Goal: Information Seeking & Learning: Check status

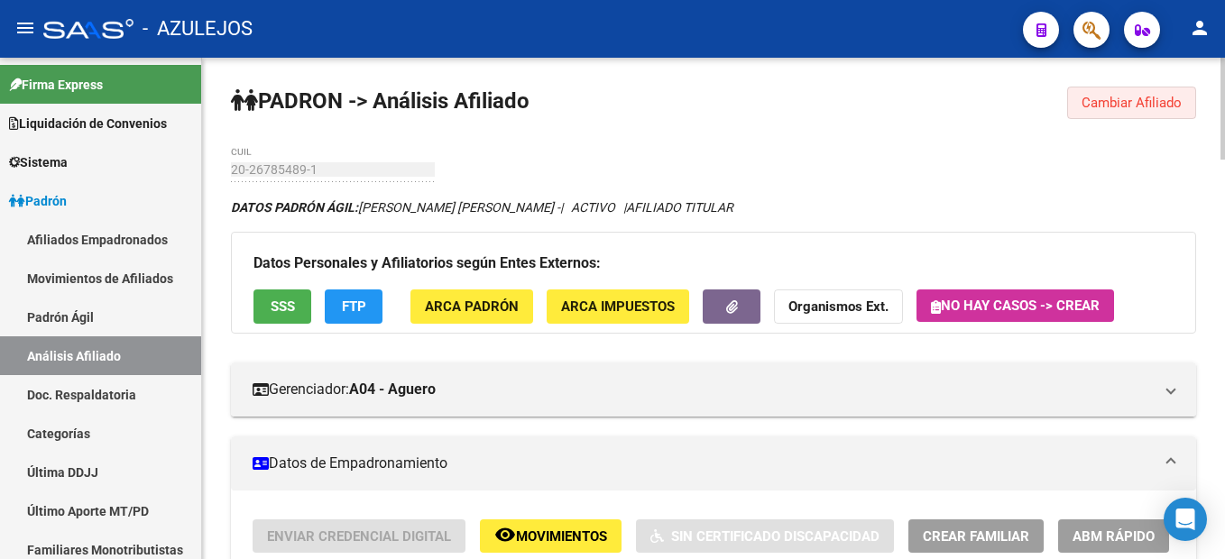
click at [1158, 105] on span "Cambiar Afiliado" at bounding box center [1131, 103] width 100 height 16
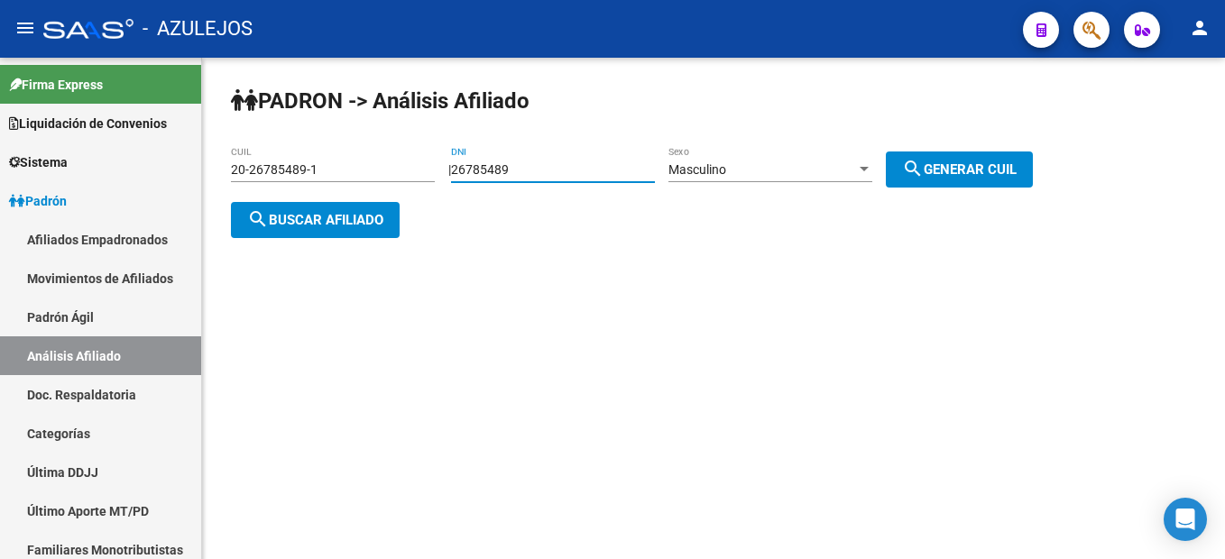
drag, startPoint x: 549, startPoint y: 167, endPoint x: 343, endPoint y: 165, distance: 206.5
click at [343, 165] on app-analisis-afiliado "[PERSON_NAME] -> Análisis Afiliado 20-26785489-1 CUIL | 26785489 DNI Masculino …" at bounding box center [638, 194] width 815 height 65
paste input "18064907"
type input "18064907"
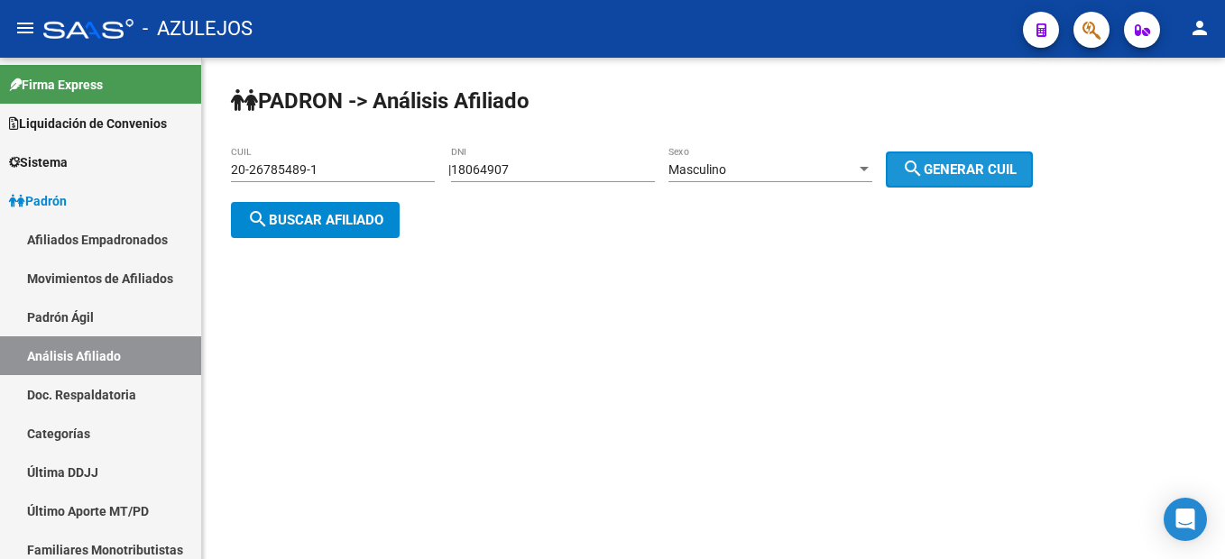
click at [922, 170] on mat-icon "search" at bounding box center [913, 169] width 22 height 22
type input "20-18064907-8"
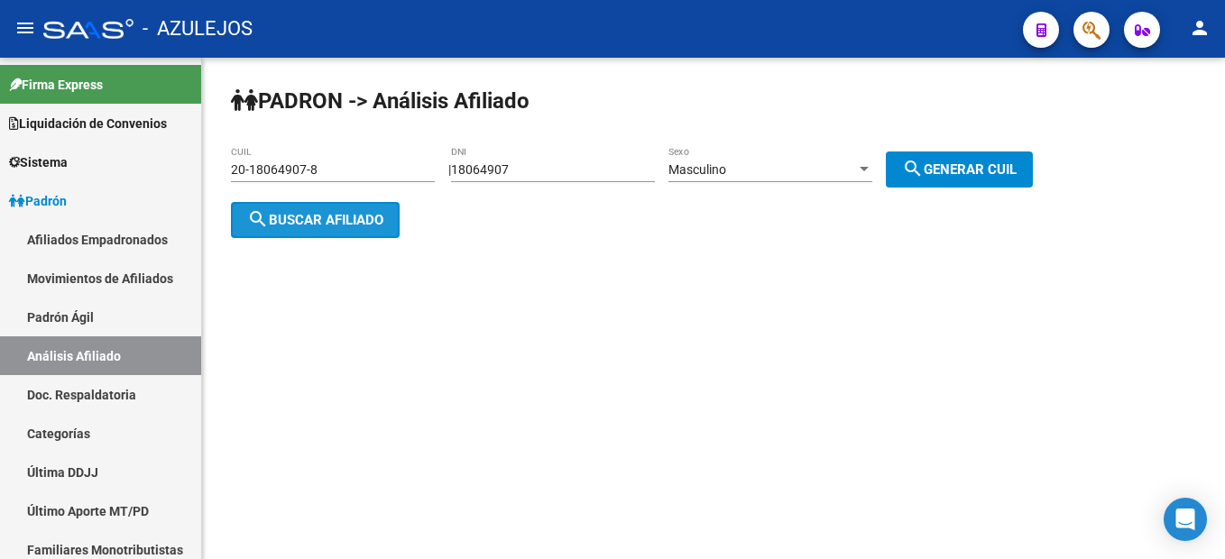
click at [307, 229] on button "search Buscar afiliado" at bounding box center [315, 220] width 169 height 36
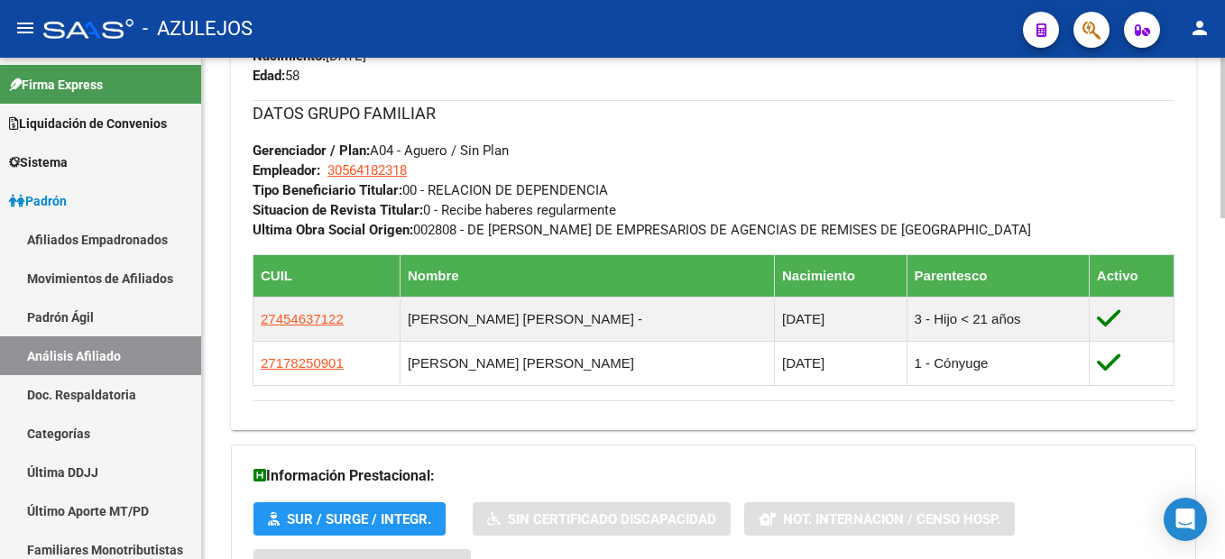
scroll to position [1069, 0]
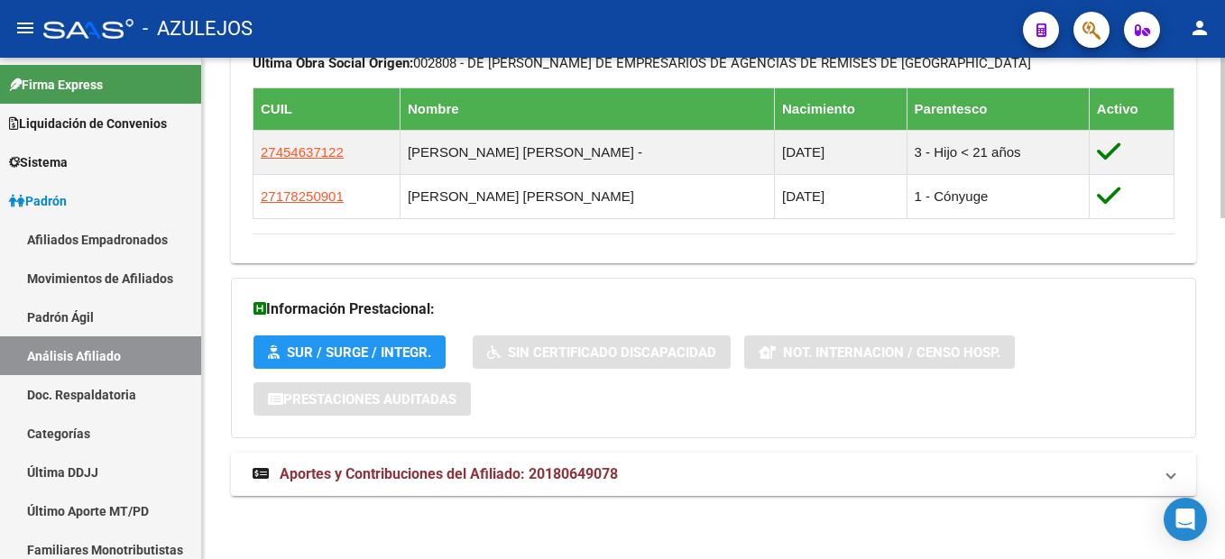
click at [529, 477] on span "Aportes y Contribuciones del Afiliado: 20180649078" at bounding box center [449, 473] width 338 height 17
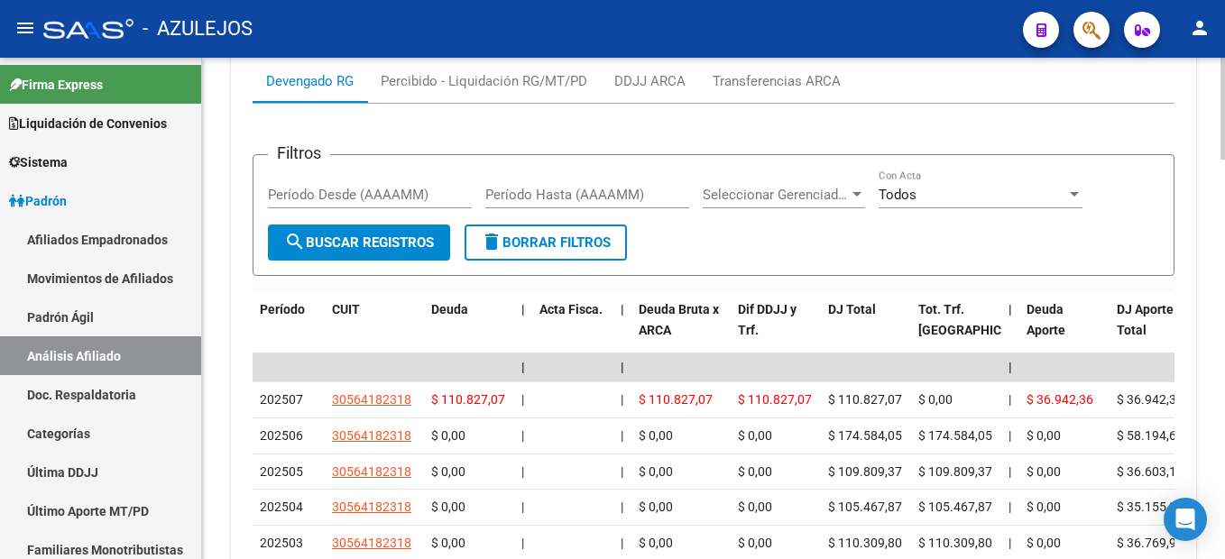
scroll to position [1700, 0]
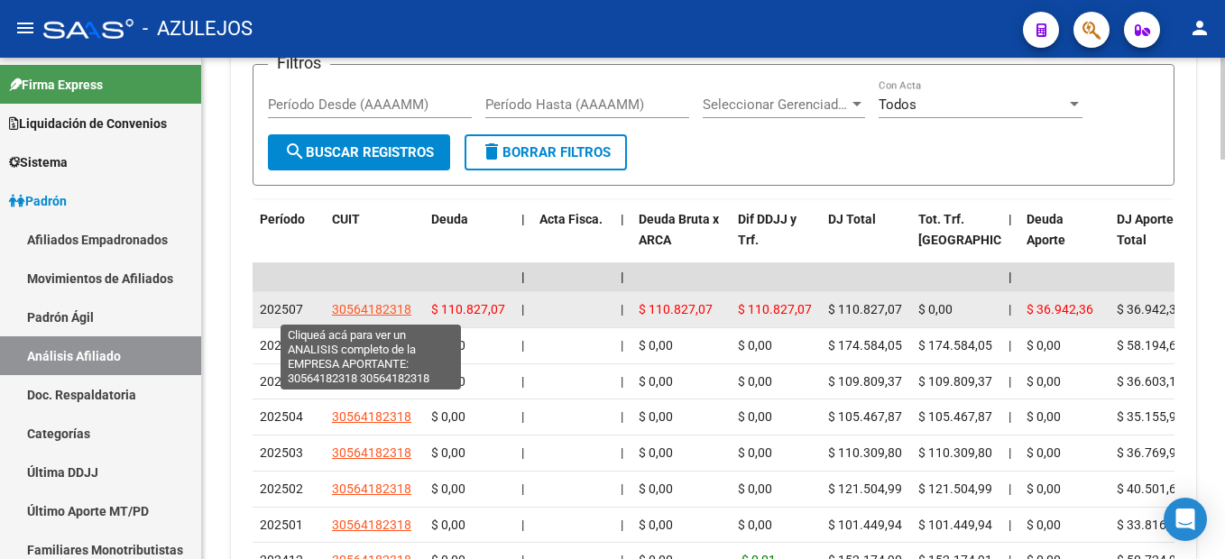
click at [352, 310] on span "30564182318" at bounding box center [371, 309] width 79 height 14
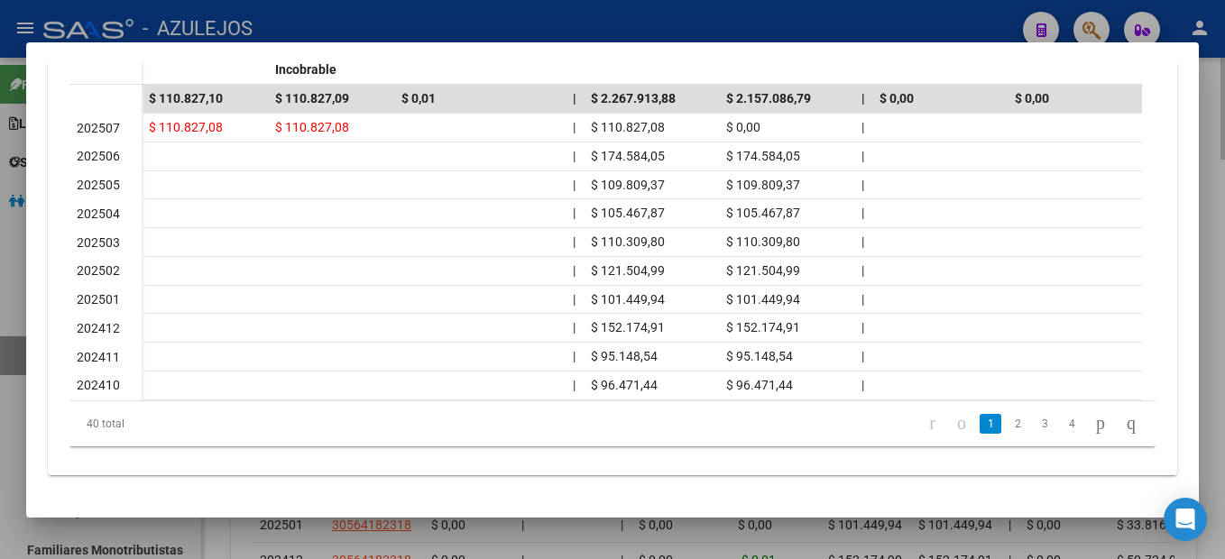
scroll to position [0, 0]
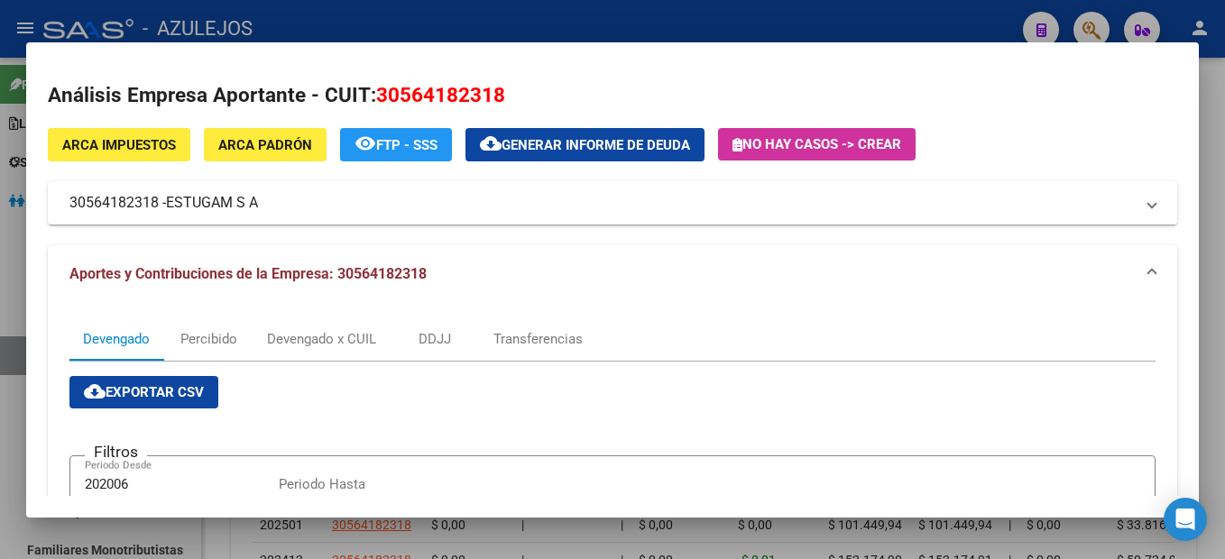
click at [138, 148] on span "ARCA Impuestos" at bounding box center [119, 145] width 114 height 16
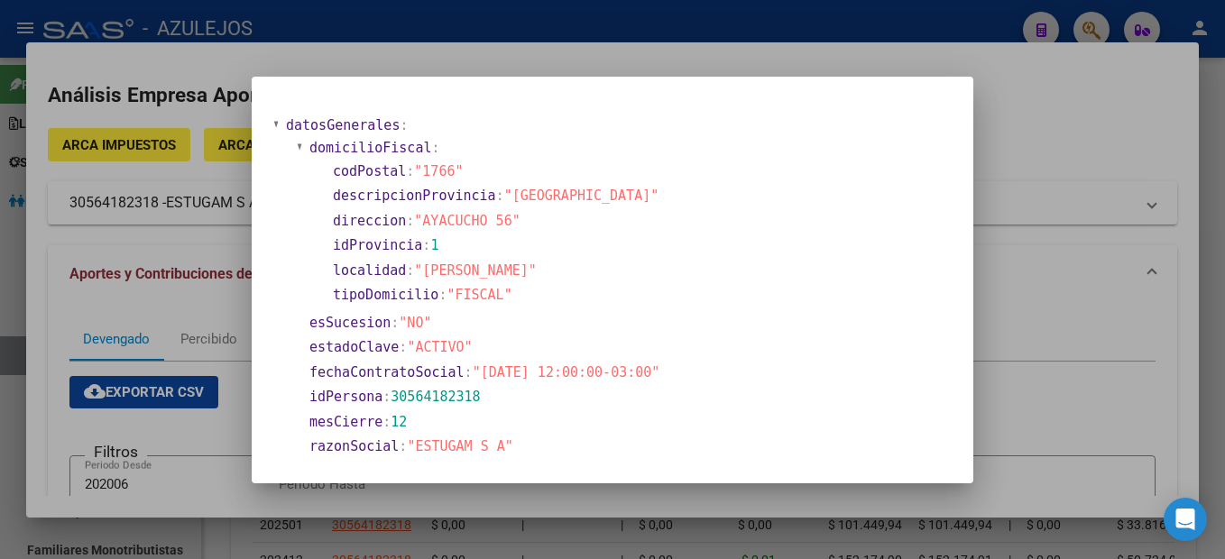
click at [1094, 154] on div at bounding box center [612, 279] width 1225 height 559
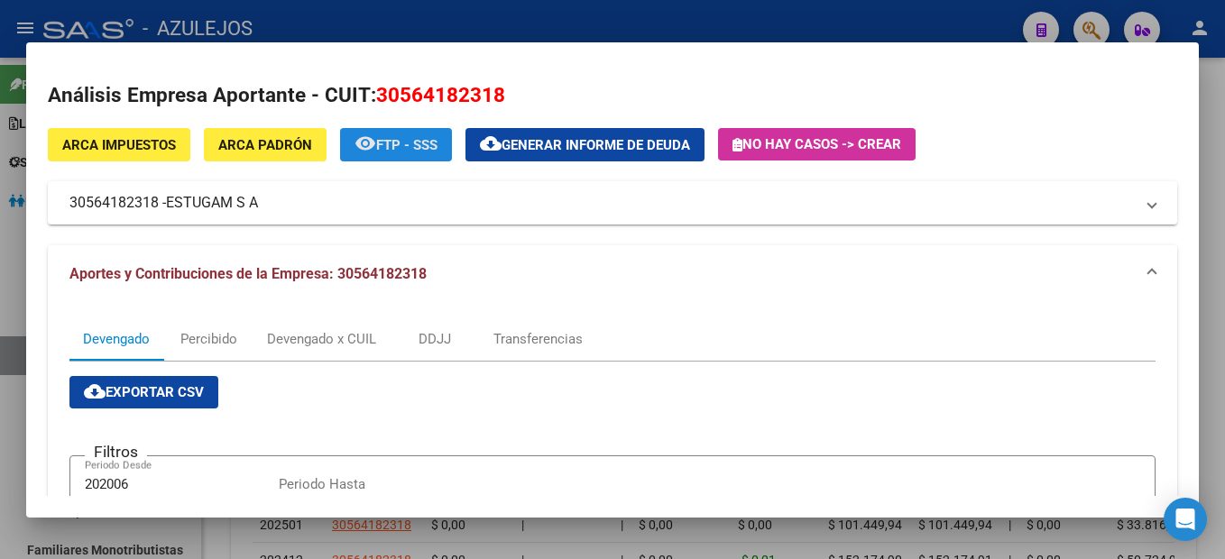
click at [369, 144] on mat-icon "remove_red_eye" at bounding box center [365, 144] width 22 height 22
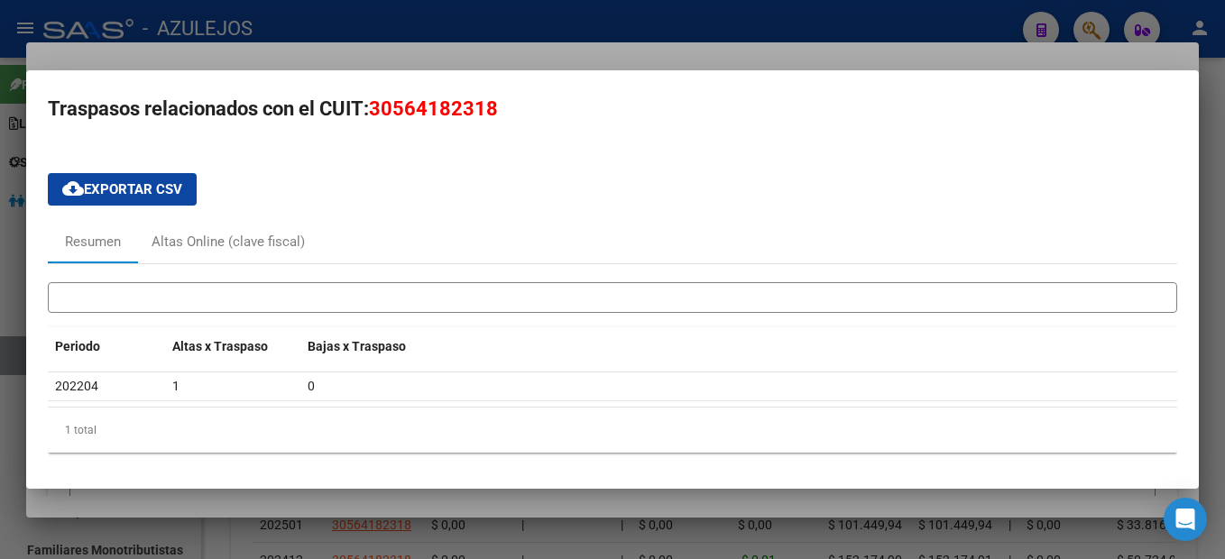
click at [795, 5] on div at bounding box center [612, 279] width 1225 height 559
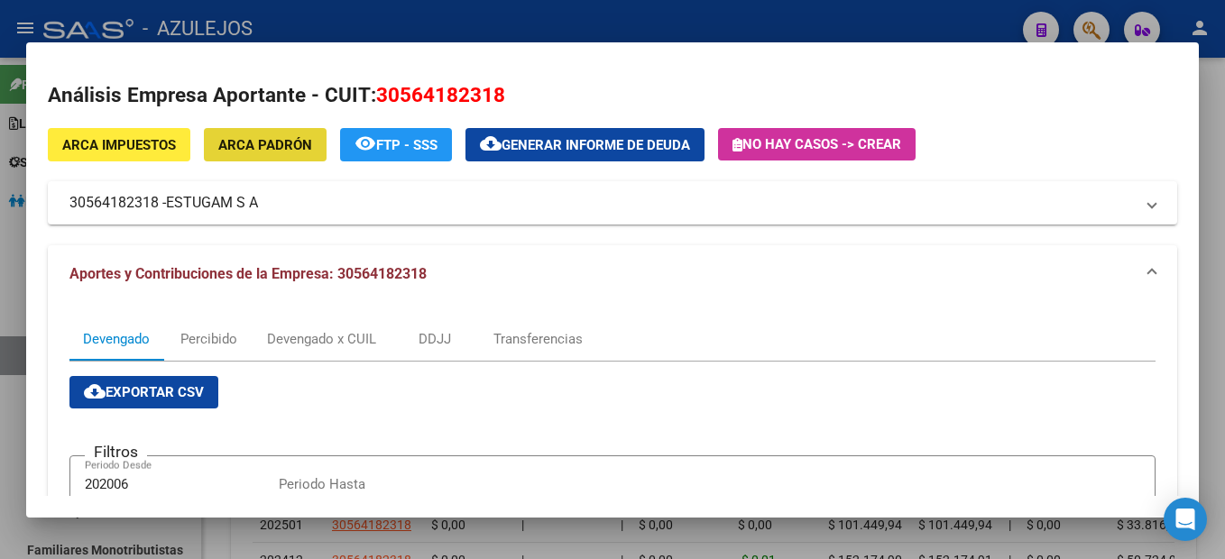
click at [282, 152] on span "ARCA Padrón" at bounding box center [265, 145] width 94 height 16
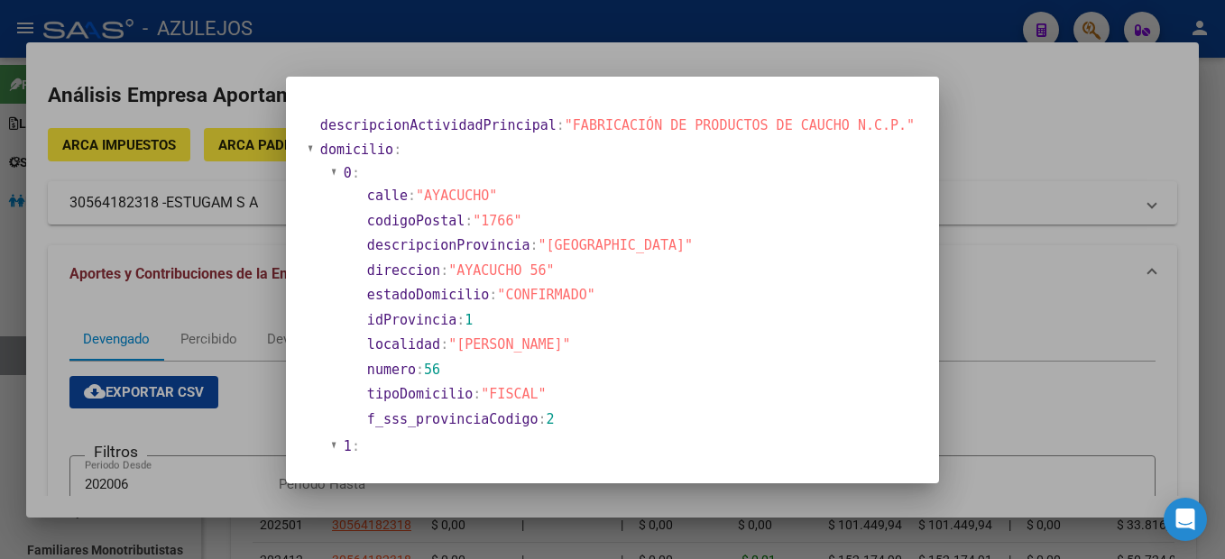
click at [994, 101] on div at bounding box center [612, 279] width 1225 height 559
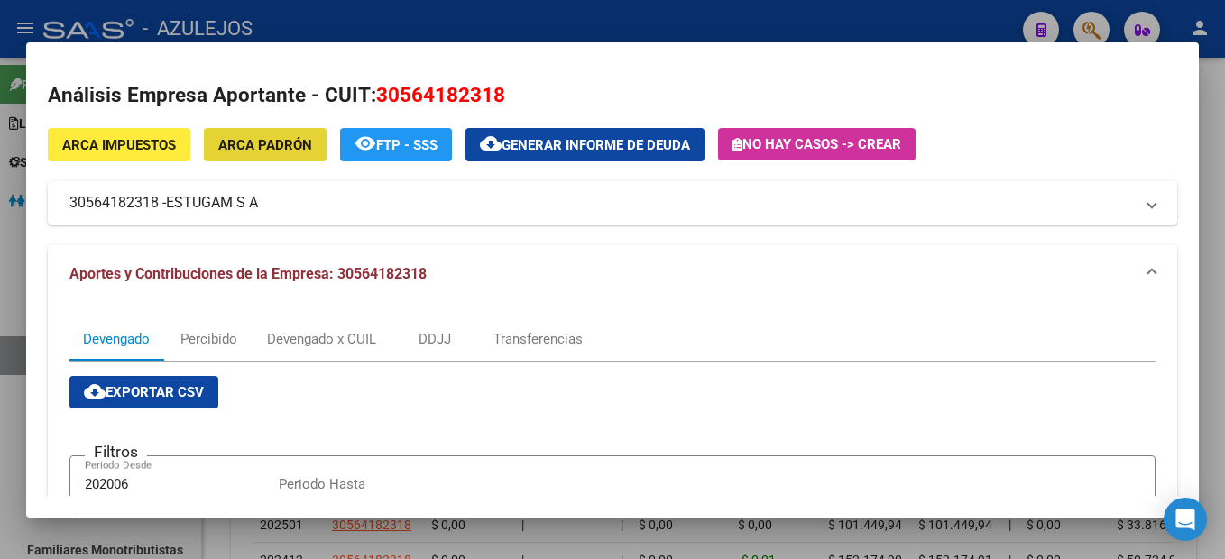
click at [282, 152] on span "ARCA Padrón" at bounding box center [265, 145] width 94 height 16
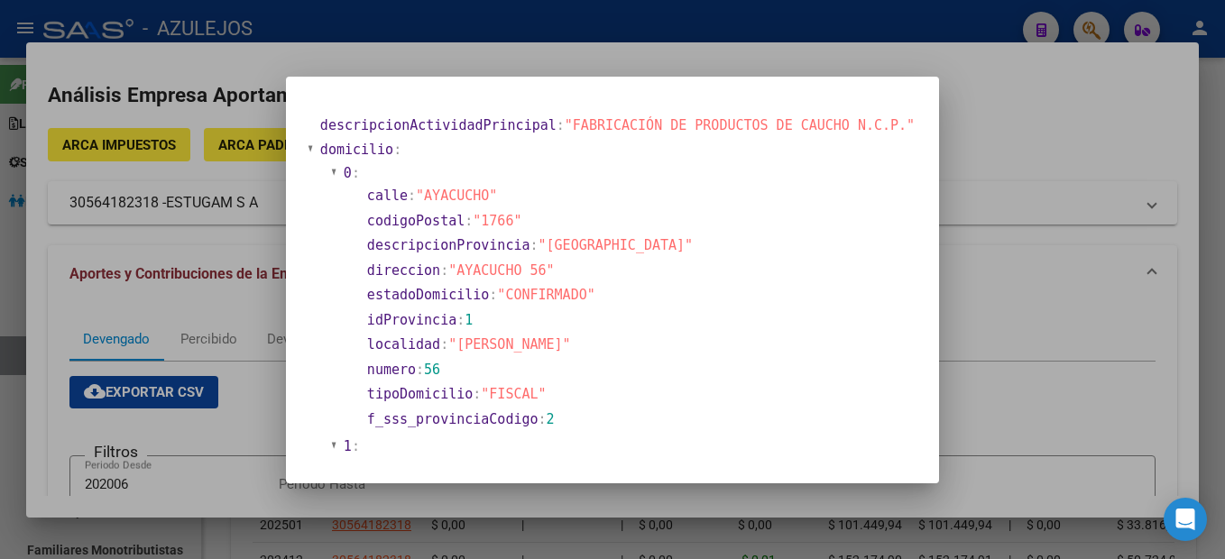
click at [1012, 81] on div at bounding box center [612, 279] width 1225 height 559
